Goal: Navigation & Orientation: Find specific page/section

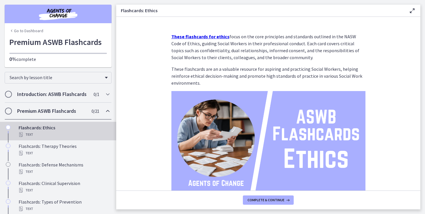
click at [15, 31] on link "Go to Dashboard" at bounding box center [26, 31] width 34 height 6
